Goal: Transaction & Acquisition: Purchase product/service

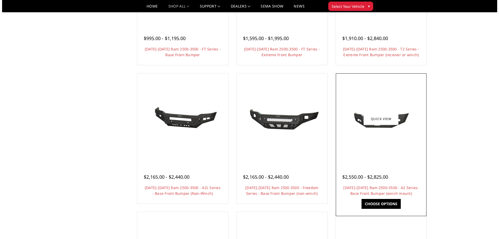
scroll to position [130, 0]
click at [363, 114] on link "Quick view" at bounding box center [379, 118] width 35 height 12
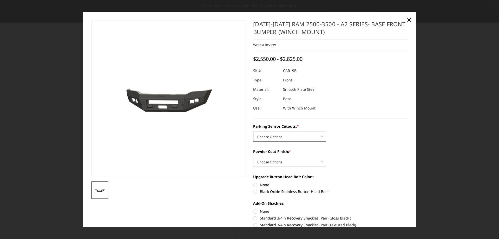
click at [296, 136] on select "Choose Options No - Without Parking Sensor Cutouts Yes - With Parking Sensor Cu…" at bounding box center [289, 137] width 73 height 10
select select "2015"
click at [253, 132] on select "Choose Options No - Without Parking Sensor Cutouts Yes - With Parking Sensor Cu…" at bounding box center [289, 137] width 73 height 10
click at [273, 159] on select "Choose Options Bare Metal Textured Black Powder Coat" at bounding box center [289, 162] width 73 height 10
select select "2017"
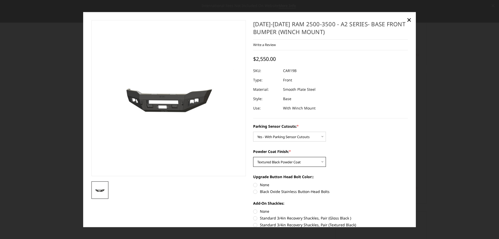
click at [253, 157] on select "Choose Options Bare Metal Textured Black Powder Coat" at bounding box center [289, 162] width 73 height 10
click at [255, 191] on label "Black Oxide Stainless Button-Head Bolts" at bounding box center [330, 191] width 155 height 5
click at [408, 182] on input "Black Oxide Stainless Button-Head Bolts" at bounding box center [408, 182] width 0 height 0
radio input "true"
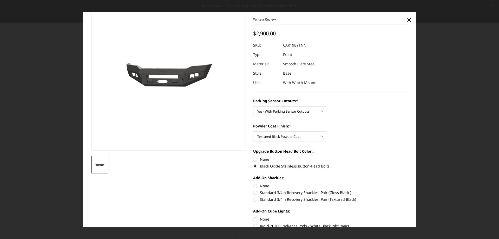
scroll to position [26, 0]
click at [254, 199] on label "Standard 3/4in Recovery Shackles, Pair (Textured Black)" at bounding box center [330, 198] width 155 height 5
click at [408, 190] on input "Standard 3/4in Recovery Shackles, Pair (Textured Black)" at bounding box center [408, 190] width 0 height 0
radio input "true"
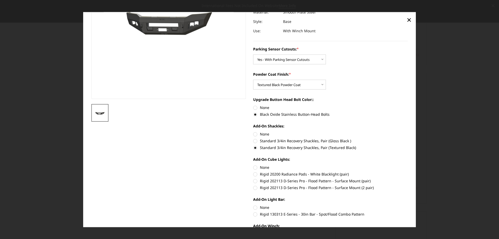
scroll to position [77, 0]
click at [253, 187] on label "Rigid 202113 D-Series Pro - Flood Pattern - Surface Mount (2 pair)" at bounding box center [330, 187] width 155 height 5
click at [408, 178] on input "Rigid 202113 D-Series Pro - Flood Pattern - Surface Mount (2 pair)" at bounding box center [408, 178] width 0 height 0
radio input "true"
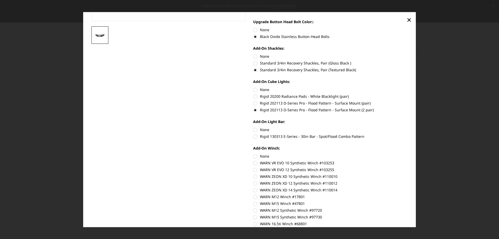
scroll to position [155, 0]
click at [253, 138] on label "Rigid 130313 E-Series - 30in Bar - Spot/Flood Combo Pattern" at bounding box center [330, 135] width 155 height 5
click at [408, 127] on input "Rigid 130313 E-Series - 30in Bar - Spot/Flood Combo Pattern" at bounding box center [408, 127] width 0 height 0
radio input "true"
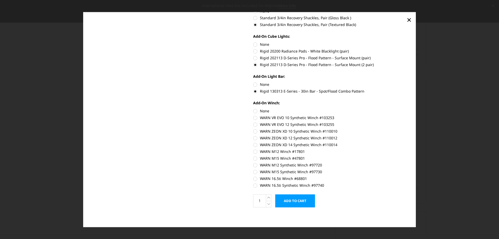
scroll to position [201, 0]
click at [253, 184] on label "WARN 16.5ti Synthetic Winch #97740" at bounding box center [330, 183] width 155 height 5
click at [408, 175] on input "WARN 16.5ti Synthetic Winch #97740" at bounding box center [408, 175] width 0 height 0
radio input "true"
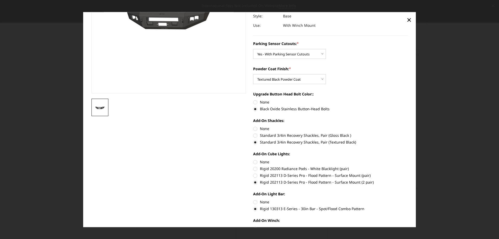
scroll to position [0, 0]
